Goal: Navigation & Orientation: Find specific page/section

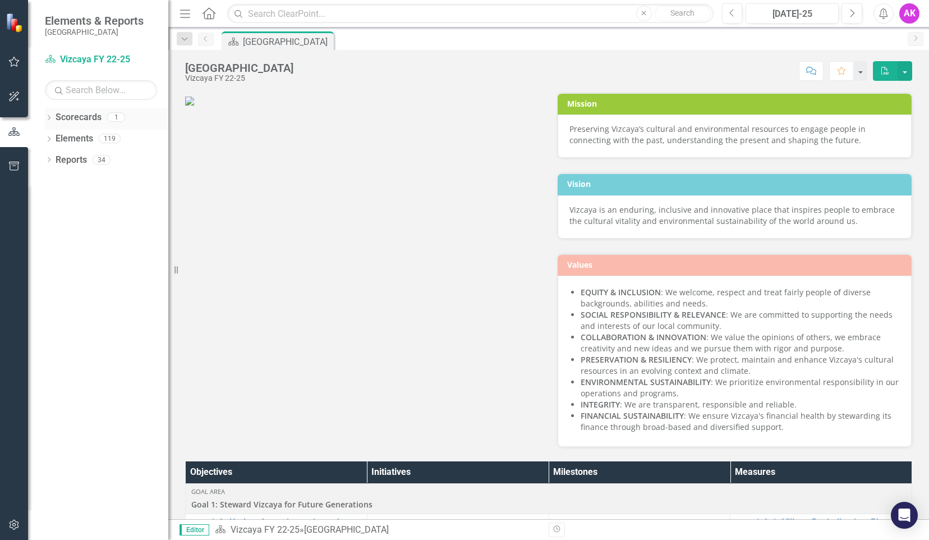
click at [80, 118] on link "Scorecards" at bounding box center [79, 117] width 46 height 13
click at [76, 136] on link "Elements" at bounding box center [75, 138] width 38 height 13
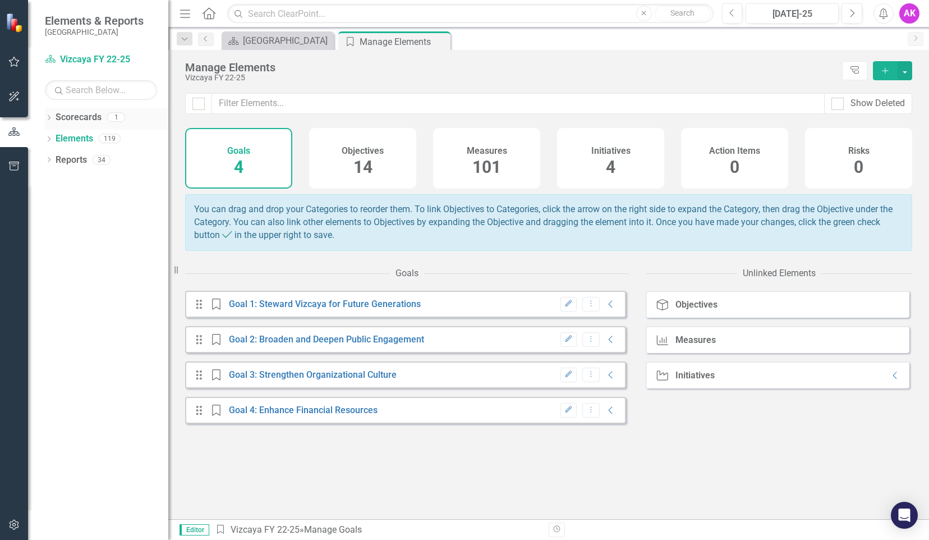
click at [74, 118] on link "Scorecards" at bounding box center [79, 117] width 46 height 13
click at [13, 65] on icon "button" at bounding box center [14, 61] width 12 height 9
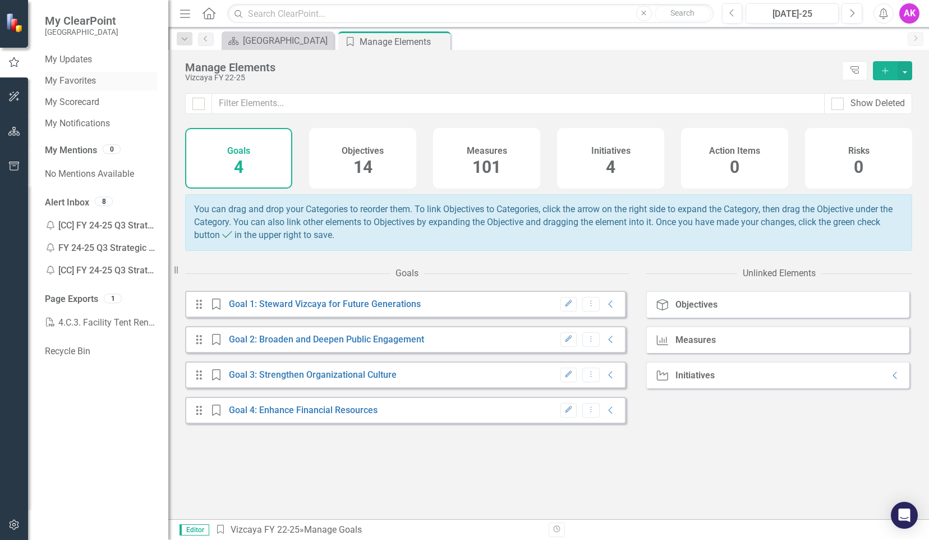
click at [76, 79] on link "My Favorites" at bounding box center [101, 81] width 112 height 13
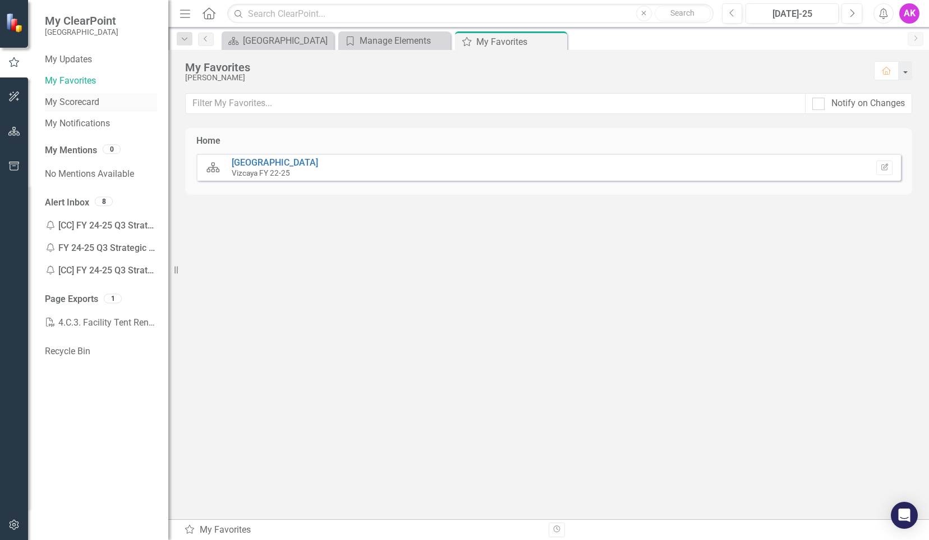
click at [75, 103] on link "My Scorecard" at bounding box center [101, 102] width 112 height 13
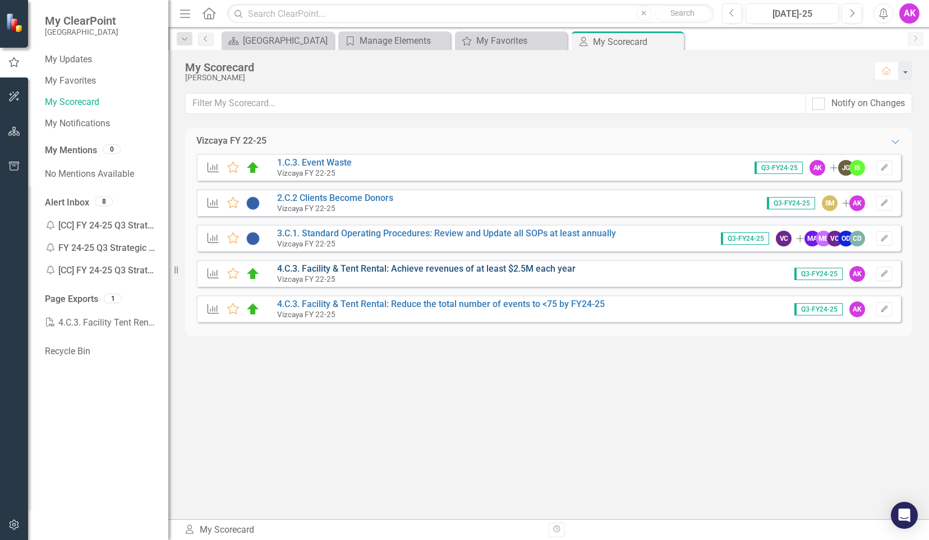
click at [441, 268] on link "4.C.3. Facility & Tent Rental: Achieve revenues of at least $2.5M each year" at bounding box center [426, 268] width 298 height 11
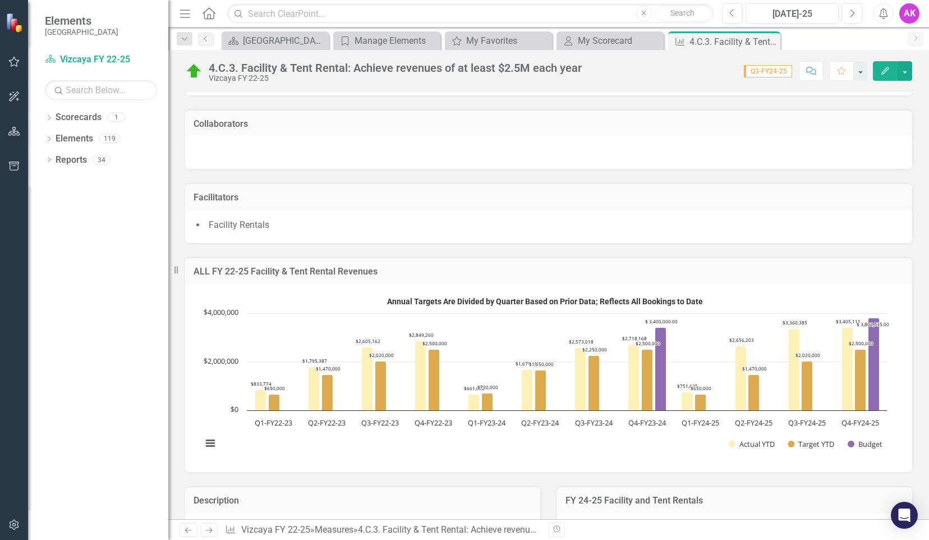
scroll to position [280, 0]
